Goal: Task Accomplishment & Management: Manage account settings

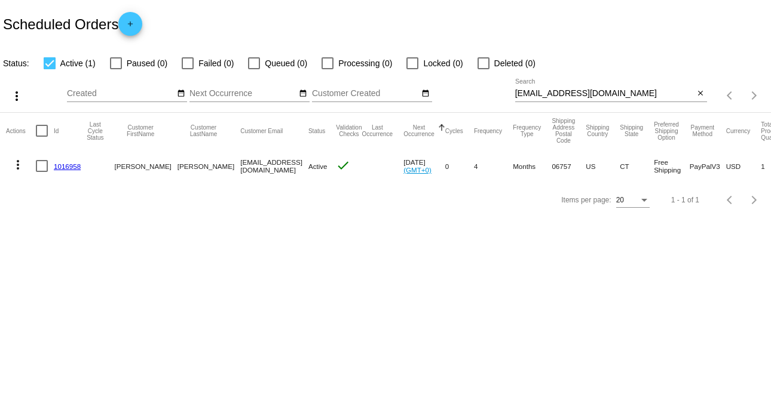
click at [643, 95] on input "msheatherleel@gmail.com" at bounding box center [604, 94] width 179 height 10
paste input "[EMAIL_ADDRESS][DOMAIN_NAME]"
type input "[EMAIL_ADDRESS][DOMAIN_NAME]"
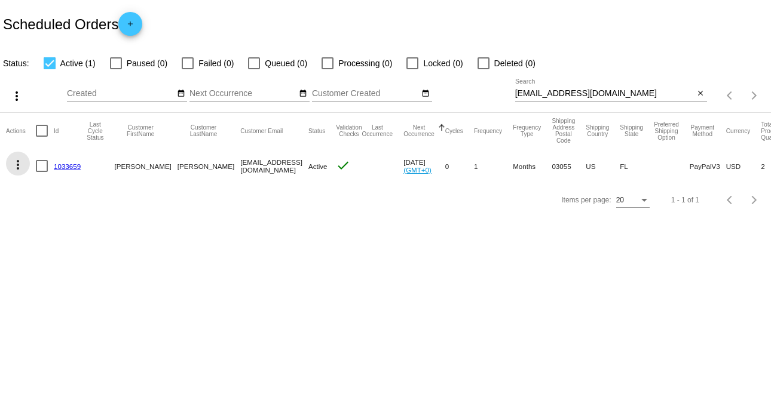
click at [18, 166] on mat-icon "more_vert" at bounding box center [18, 165] width 14 height 14
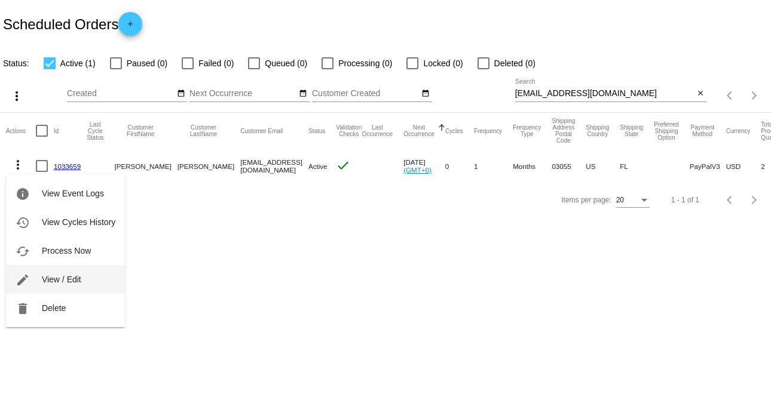
click at [80, 279] on span "View / Edit" at bounding box center [61, 280] width 39 height 10
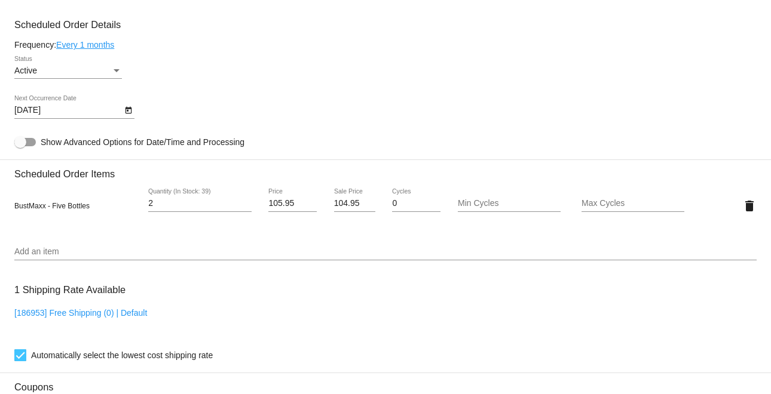
scroll to position [597, 0]
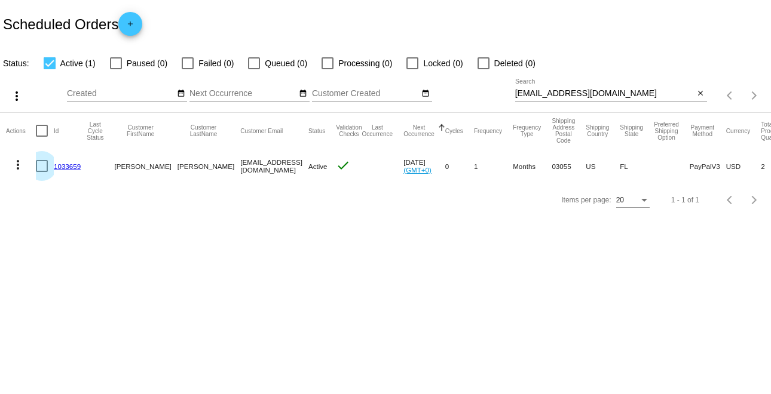
click at [39, 164] on div at bounding box center [42, 166] width 12 height 12
click at [41, 172] on input "checkbox" at bounding box center [41, 172] width 1 height 1
checkbox input "true"
click at [39, 164] on div at bounding box center [42, 166] width 12 height 12
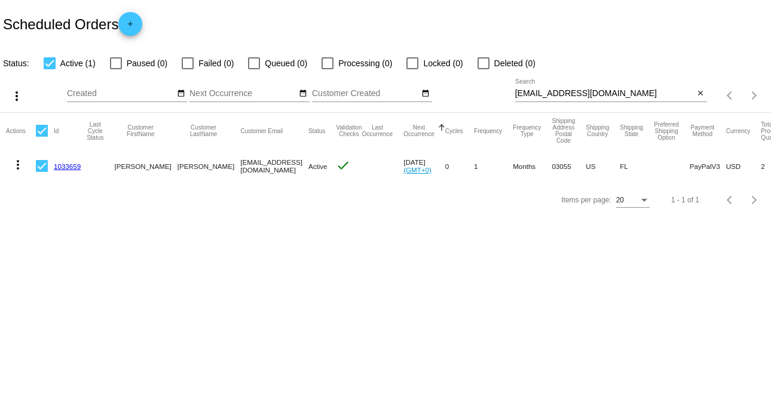
click at [41, 172] on input "checkbox" at bounding box center [41, 172] width 1 height 1
checkbox input "false"
click at [14, 166] on mat-icon "more_vert" at bounding box center [18, 165] width 14 height 14
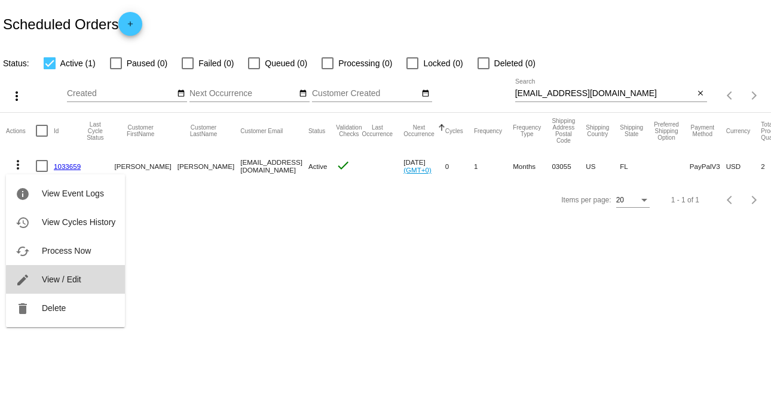
click at [68, 286] on button "edit View / Edit" at bounding box center [65, 279] width 119 height 29
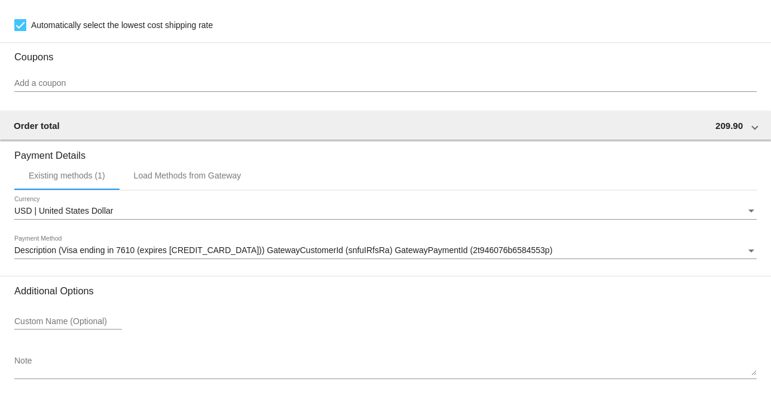
scroll to position [896, 0]
click at [746, 249] on div "Payment Method" at bounding box center [751, 251] width 11 height 10
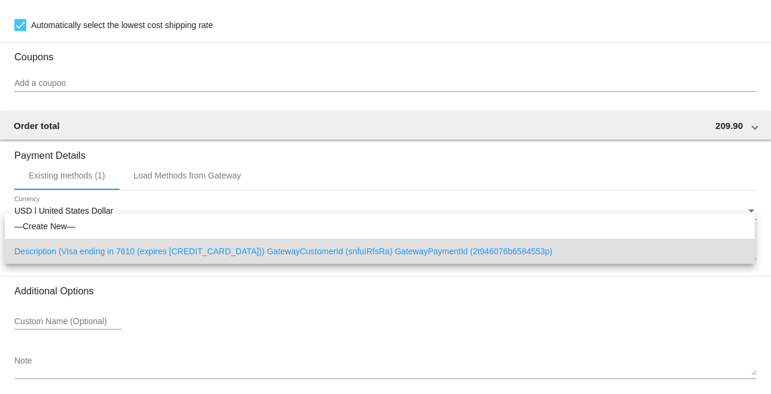
click at [477, 298] on div at bounding box center [385, 197] width 771 height 394
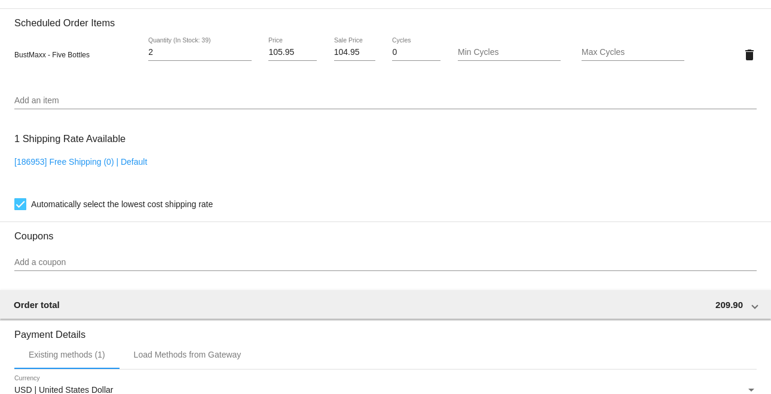
scroll to position [672, 0]
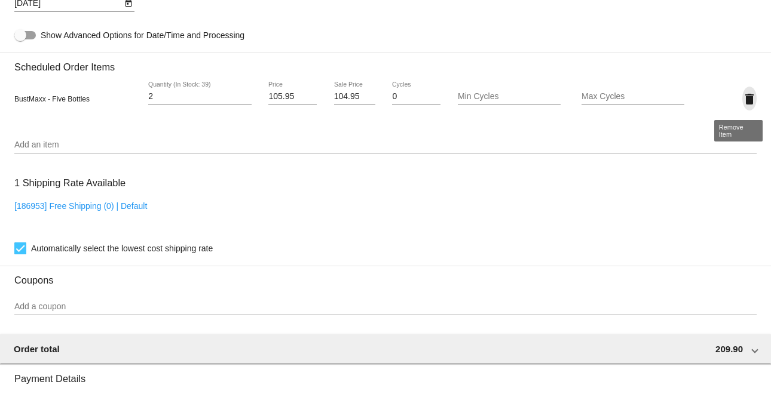
click at [742, 97] on mat-icon "delete" at bounding box center [749, 99] width 14 height 14
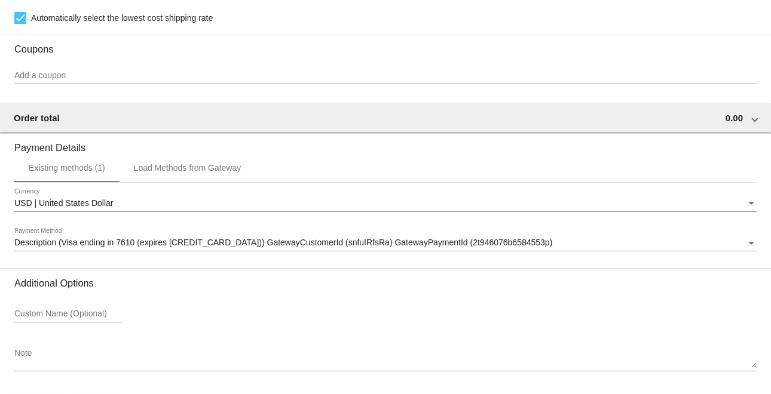
scroll to position [865, 0]
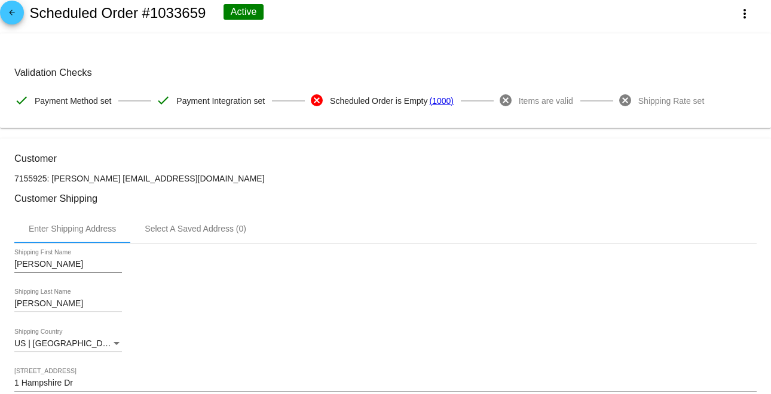
scroll to position [0, 0]
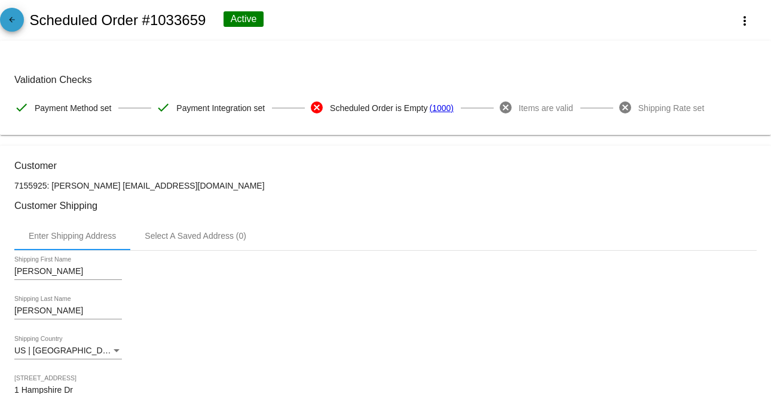
click at [14, 22] on mat-icon "arrow_back" at bounding box center [12, 23] width 14 height 14
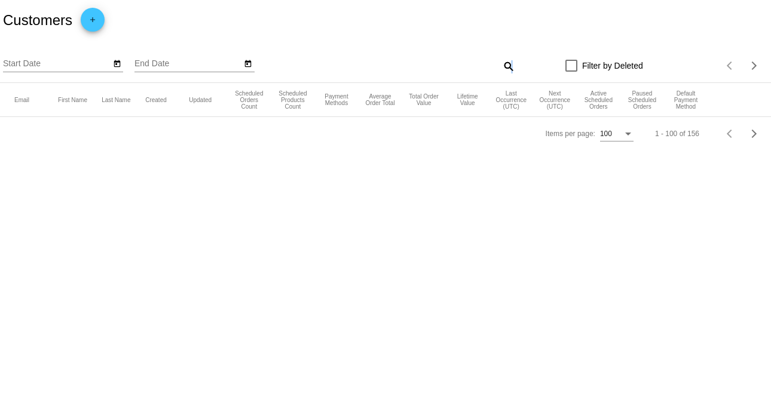
click at [511, 64] on mat-icon "search" at bounding box center [508, 66] width 14 height 19
click at [460, 68] on div "Search" at bounding box center [419, 60] width 192 height 23
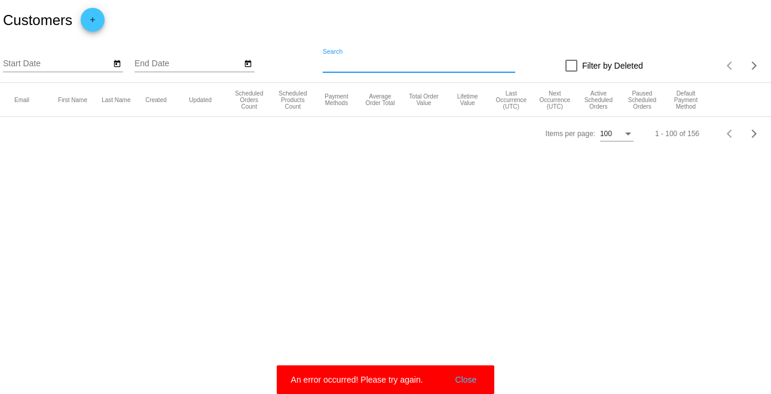
paste input "[EMAIL_ADDRESS][DOMAIN_NAME]"
type input "[EMAIL_ADDRESS][DOMAIN_NAME]"
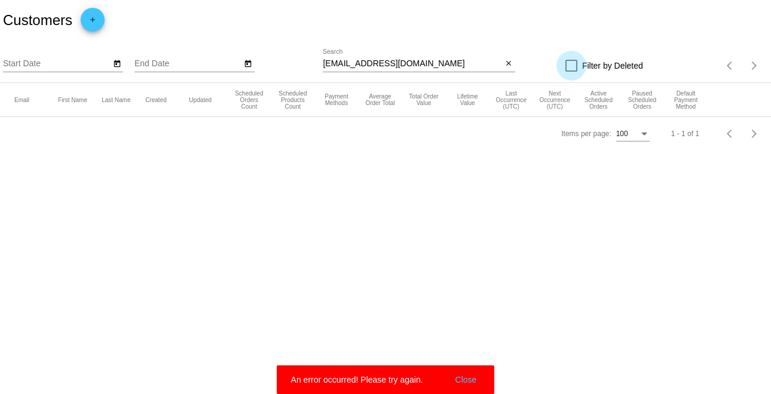
click at [572, 65] on div at bounding box center [571, 66] width 12 height 12
click at [571, 72] on input "Filter by Deleted" at bounding box center [571, 72] width 1 height 1
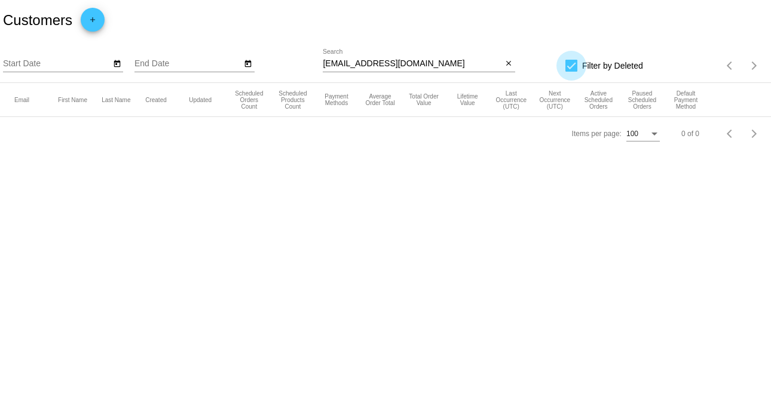
click at [571, 68] on div at bounding box center [571, 66] width 12 height 12
click at [571, 72] on input "Filter by Deleted" at bounding box center [571, 72] width 1 height 1
checkbox input "false"
click at [458, 60] on input "[EMAIL_ADDRESS][DOMAIN_NAME]" at bounding box center [412, 64] width 179 height 10
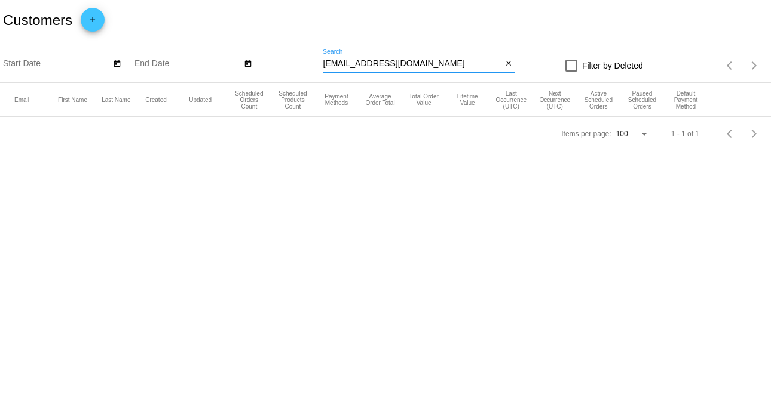
click at [424, 63] on input "[EMAIL_ADDRESS][DOMAIN_NAME]" at bounding box center [412, 64] width 179 height 10
paste input "[PERSON_NAME]"
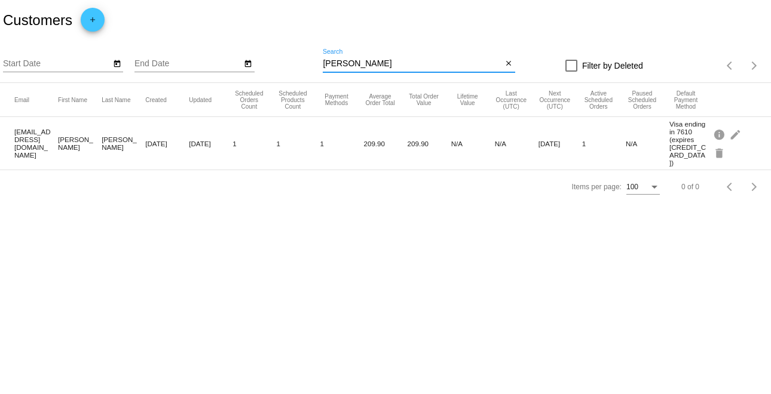
click at [427, 68] on input "[PERSON_NAME]" at bounding box center [412, 64] width 179 height 10
click at [389, 56] on div "[PERSON_NAME] Search" at bounding box center [412, 60] width 179 height 23
click at [389, 59] on input "[PERSON_NAME]" at bounding box center [412, 64] width 179 height 10
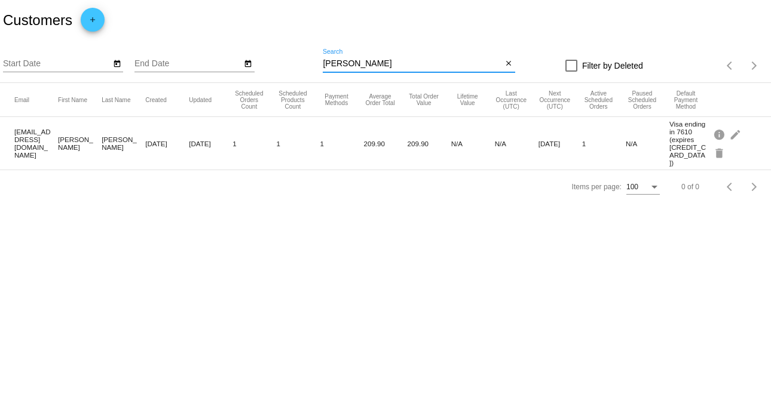
paste input "[EMAIL_ADDRESS][DOMAIN_NAME]"
type input "[EMAIL_ADDRESS][DOMAIN_NAME]"
click at [735, 130] on mat-icon "edit" at bounding box center [736, 134] width 14 height 19
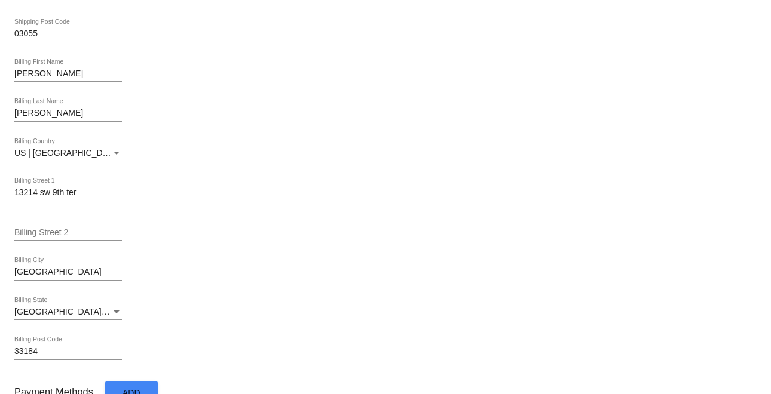
scroll to position [672, 0]
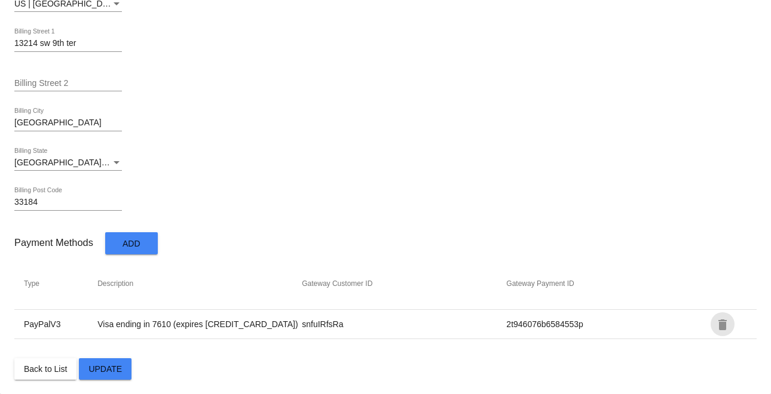
click at [715, 320] on mat-icon "delete" at bounding box center [722, 325] width 14 height 14
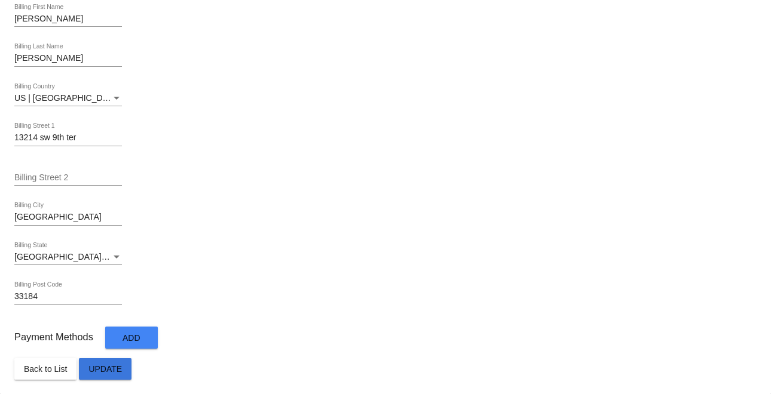
click at [94, 365] on span "Update" at bounding box center [104, 369] width 33 height 10
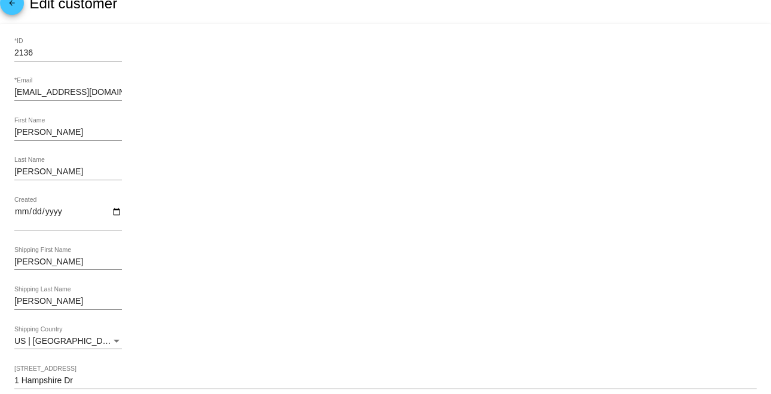
scroll to position [0, 0]
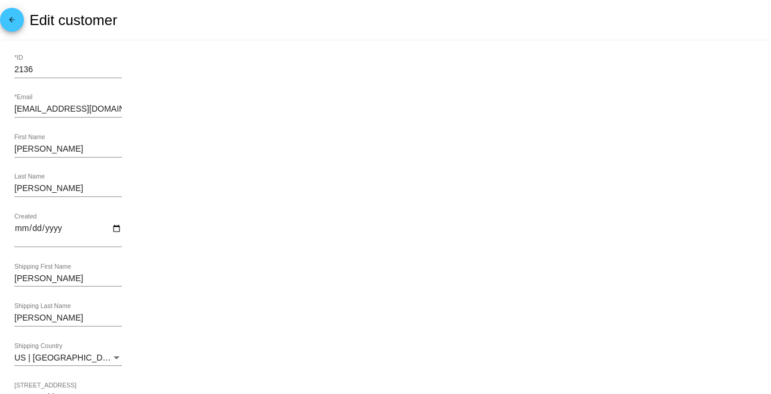
click at [3, 18] on link "arrow_back" at bounding box center [12, 20] width 24 height 24
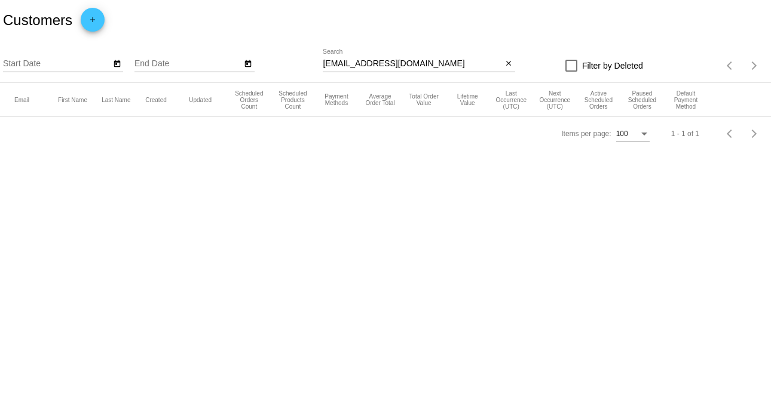
click at [444, 59] on input "[EMAIL_ADDRESS][DOMAIN_NAME]" at bounding box center [412, 64] width 179 height 10
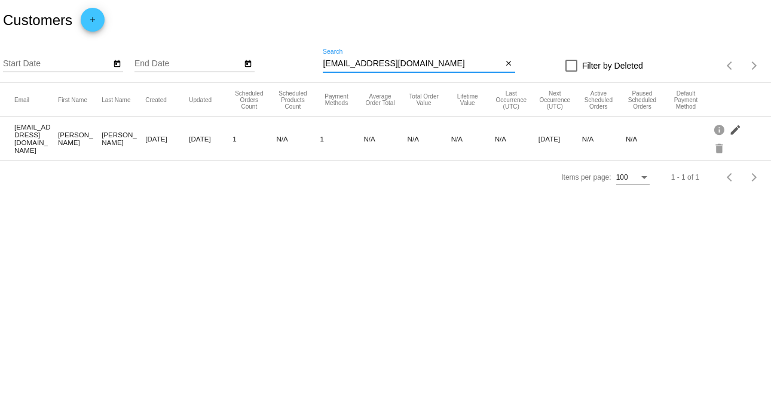
click at [732, 128] on mat-icon "edit" at bounding box center [736, 129] width 14 height 19
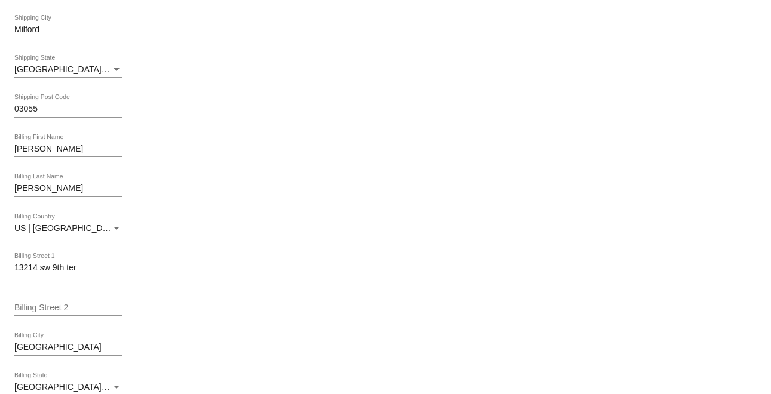
scroll to position [578, 0]
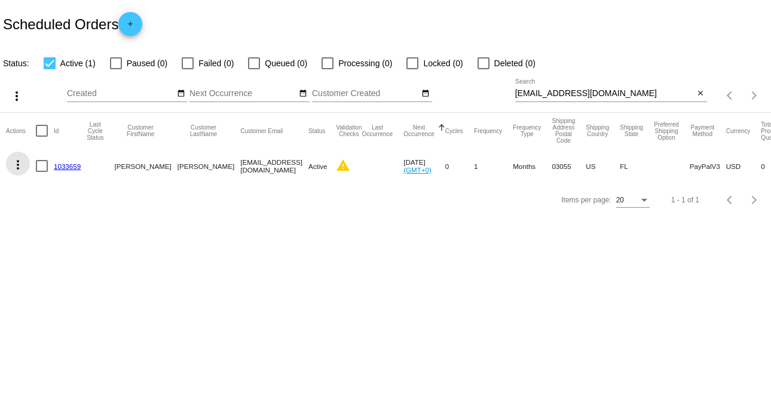
click at [19, 162] on mat-icon "more_vert" at bounding box center [18, 165] width 14 height 14
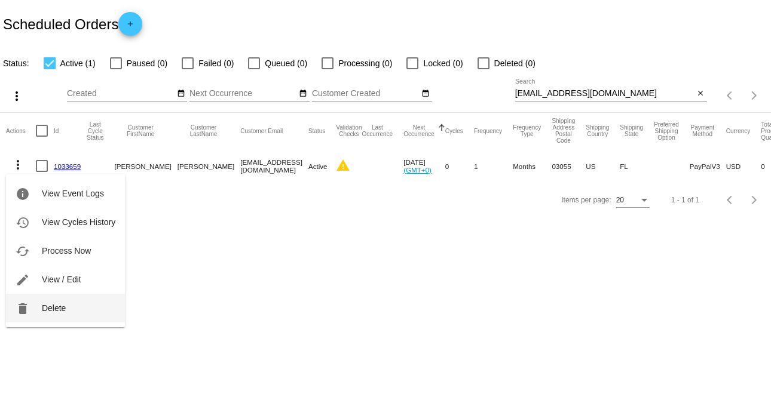
click at [63, 303] on button "delete Delete" at bounding box center [65, 308] width 119 height 29
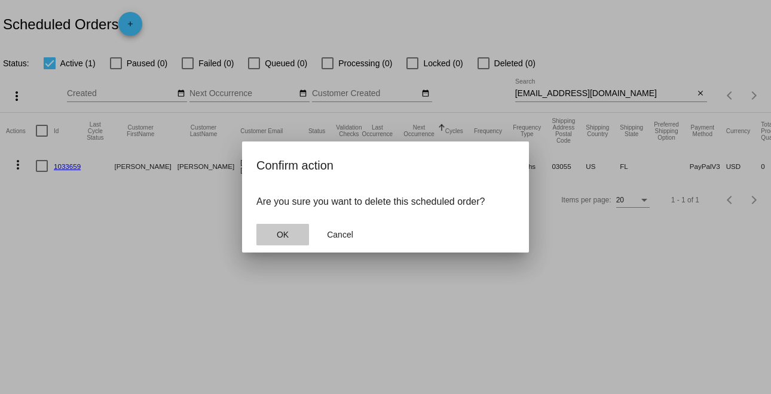
click at [282, 237] on span "OK" at bounding box center [283, 235] width 12 height 10
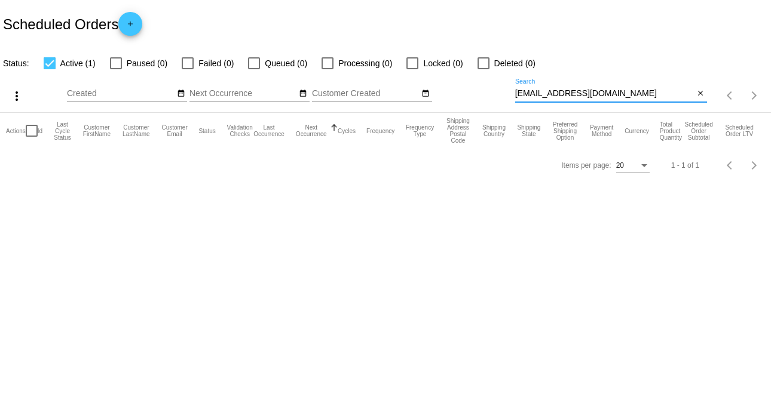
click at [646, 95] on input "[EMAIL_ADDRESS][DOMAIN_NAME]" at bounding box center [604, 94] width 179 height 10
click at [483, 66] on div at bounding box center [483, 63] width 12 height 12
click at [483, 69] on input "Deleted (0)" at bounding box center [483, 69] width 1 height 1
checkbox input "true"
